Goal: Check status: Check status

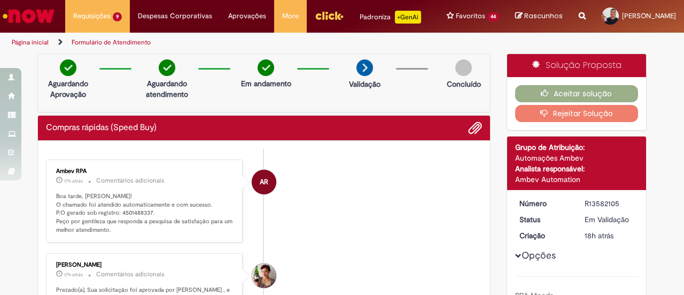
click at [339, 211] on li "AR Ambev RPA 17h atrás 17 horas atrás Comentários adicionais Boa tarde, [PERSON…" at bounding box center [264, 200] width 436 height 83
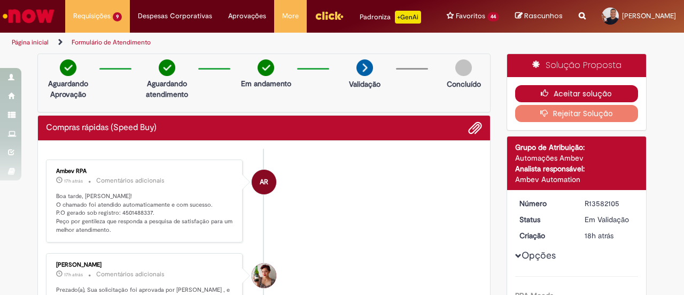
click at [570, 88] on button "Aceitar solução" at bounding box center [577, 93] width 124 height 17
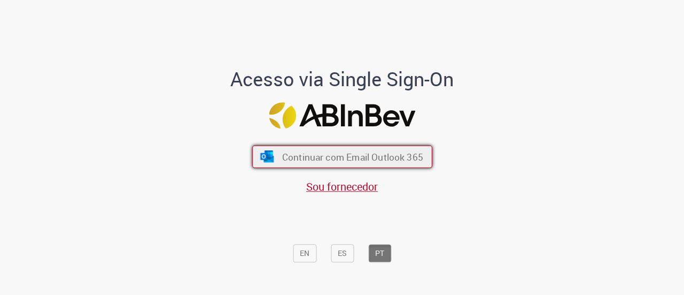
click at [314, 155] on span "Continuar com Email Outlook 365" at bounding box center [352, 156] width 141 height 12
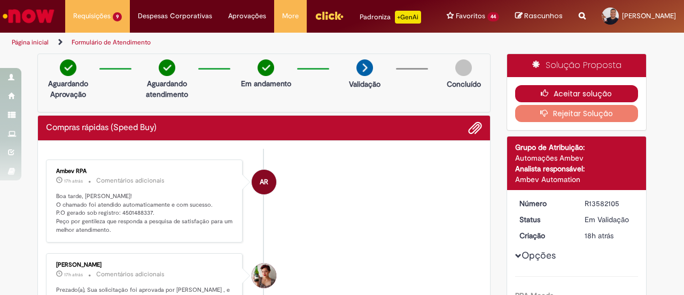
click at [556, 87] on button "Aceitar solução" at bounding box center [577, 93] width 124 height 17
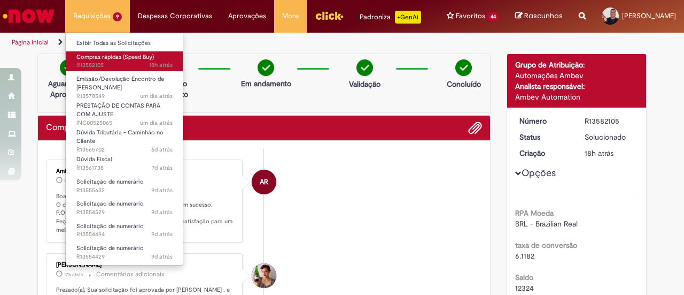
click at [98, 70] on link "Compras rápidas (Speed Buy) 18h atrás 18 horas atrás R13582105" at bounding box center [125, 61] width 118 height 20
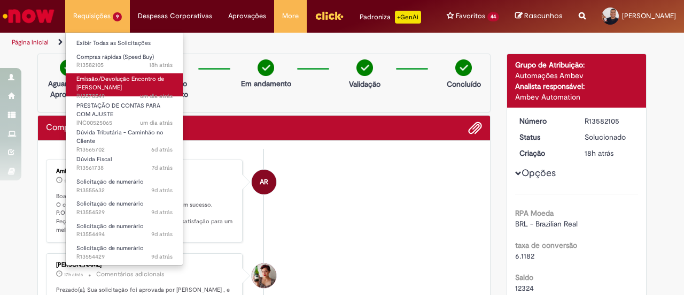
click at [97, 89] on span "Emissão/Devolução Encontro de [PERSON_NAME]" at bounding box center [120, 83] width 88 height 17
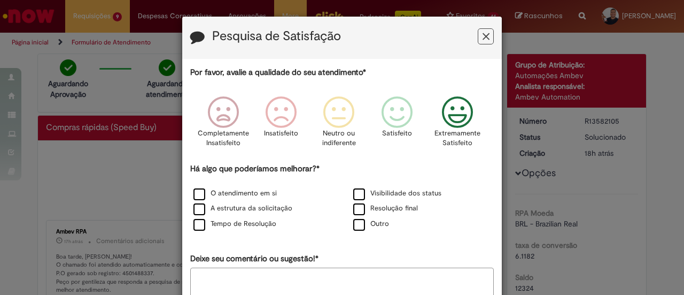
click at [446, 117] on icon "Feedback" at bounding box center [458, 112] width 40 height 32
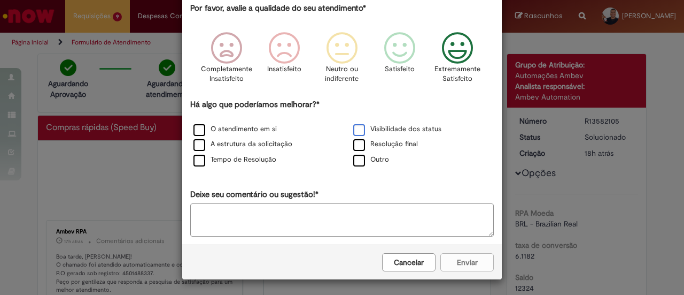
click at [389, 126] on label "Visibilidade dos status" at bounding box center [397, 129] width 88 height 10
click at [459, 262] on button "Enviar" at bounding box center [467, 262] width 53 height 18
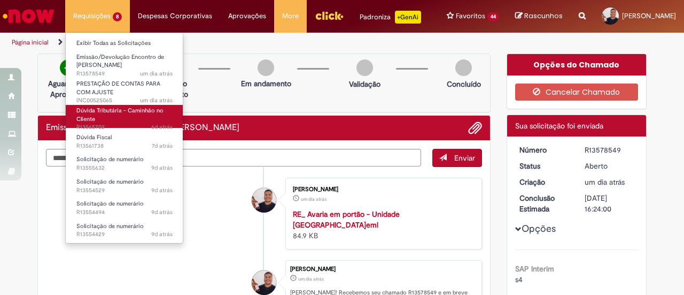
click at [114, 115] on link "Dúvida Tributária - Caminhão no Cliente 6d atrás 6 dias atrás R13565702" at bounding box center [125, 116] width 118 height 23
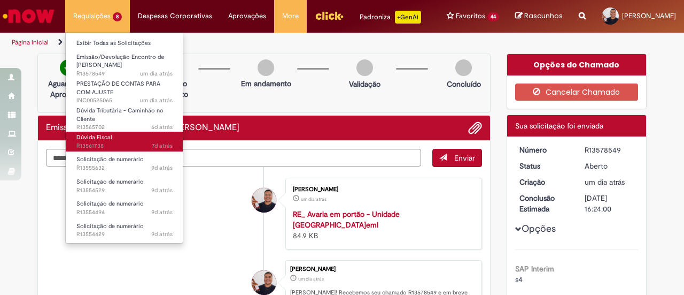
click at [111, 133] on link "Dúvida Fiscal 7d atrás 7 dias atrás R13561738" at bounding box center [125, 142] width 118 height 20
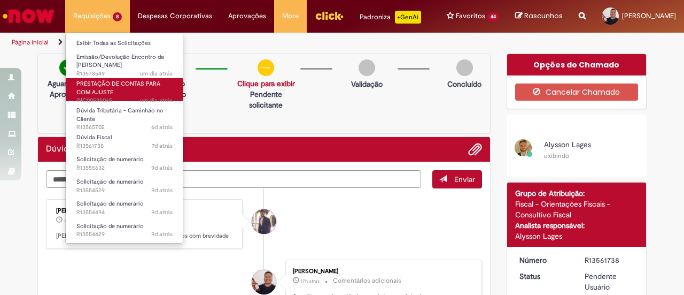
click at [127, 86] on span "PRESTAÇÃO DE CONTAS PARA COM AJUSTE" at bounding box center [118, 88] width 84 height 17
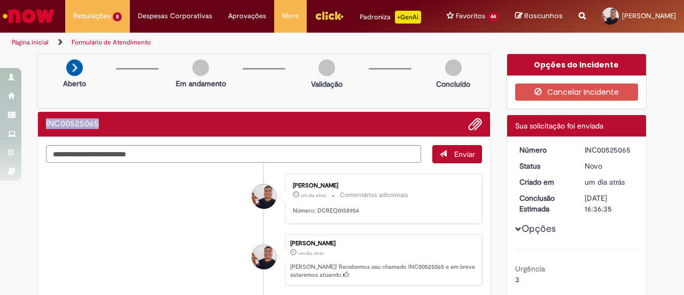
drag, startPoint x: 99, startPoint y: 128, endPoint x: 37, endPoint y: 122, distance: 62.3
click at [38, 122] on div "INC00525065" at bounding box center [264, 124] width 452 height 25
copy h2 "INC00525065"
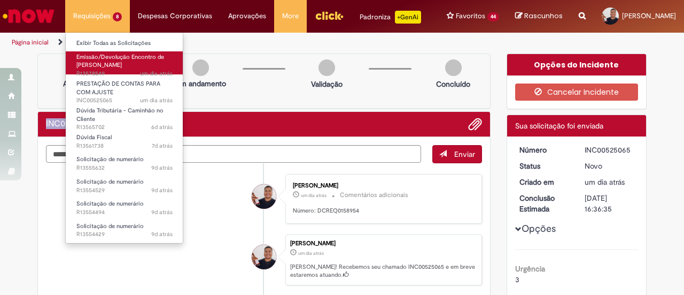
click at [118, 54] on span "Emissão/Devolução Encontro de [PERSON_NAME]" at bounding box center [120, 61] width 88 height 17
